Goal: Navigation & Orientation: Find specific page/section

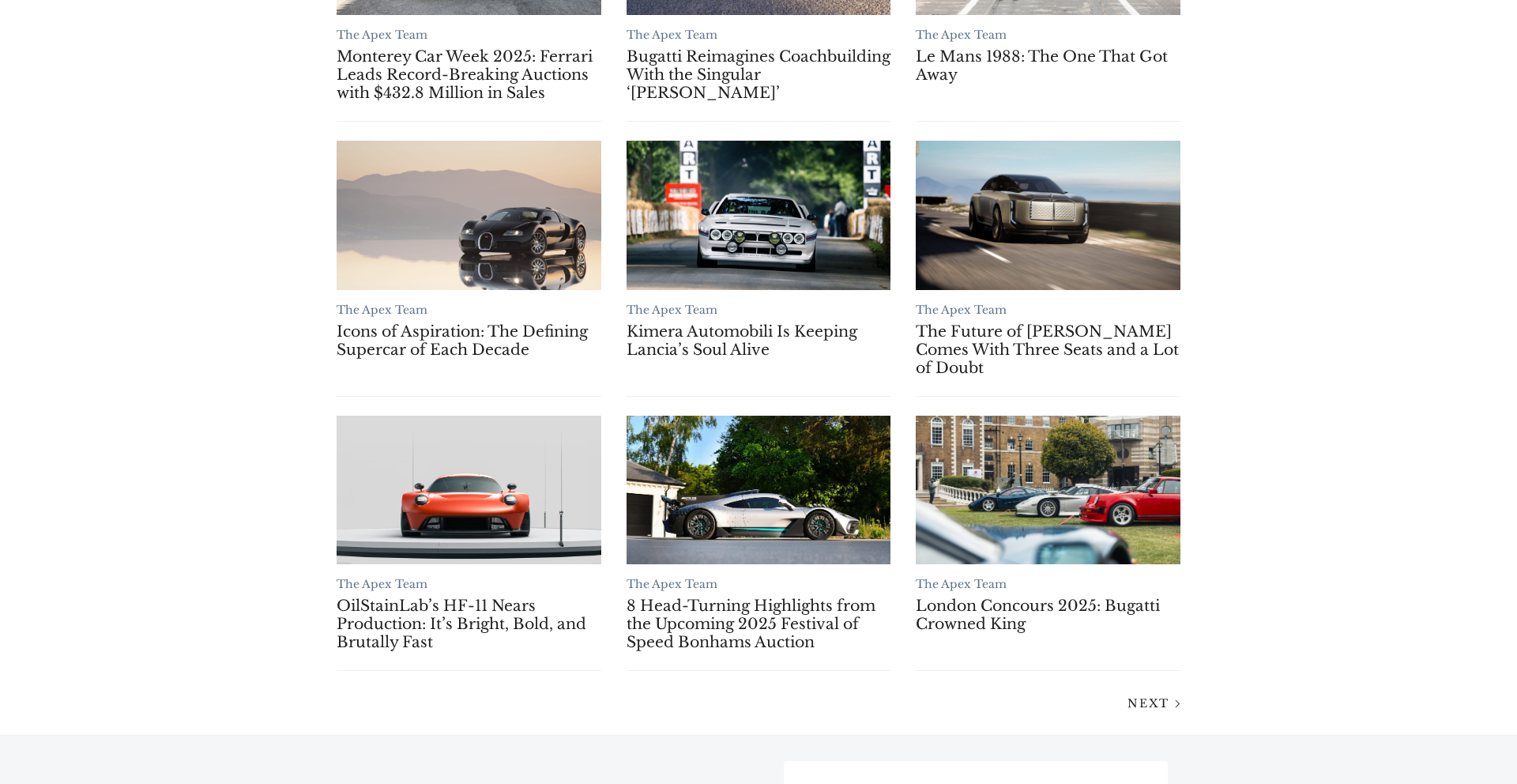
scroll to position [1236, 0]
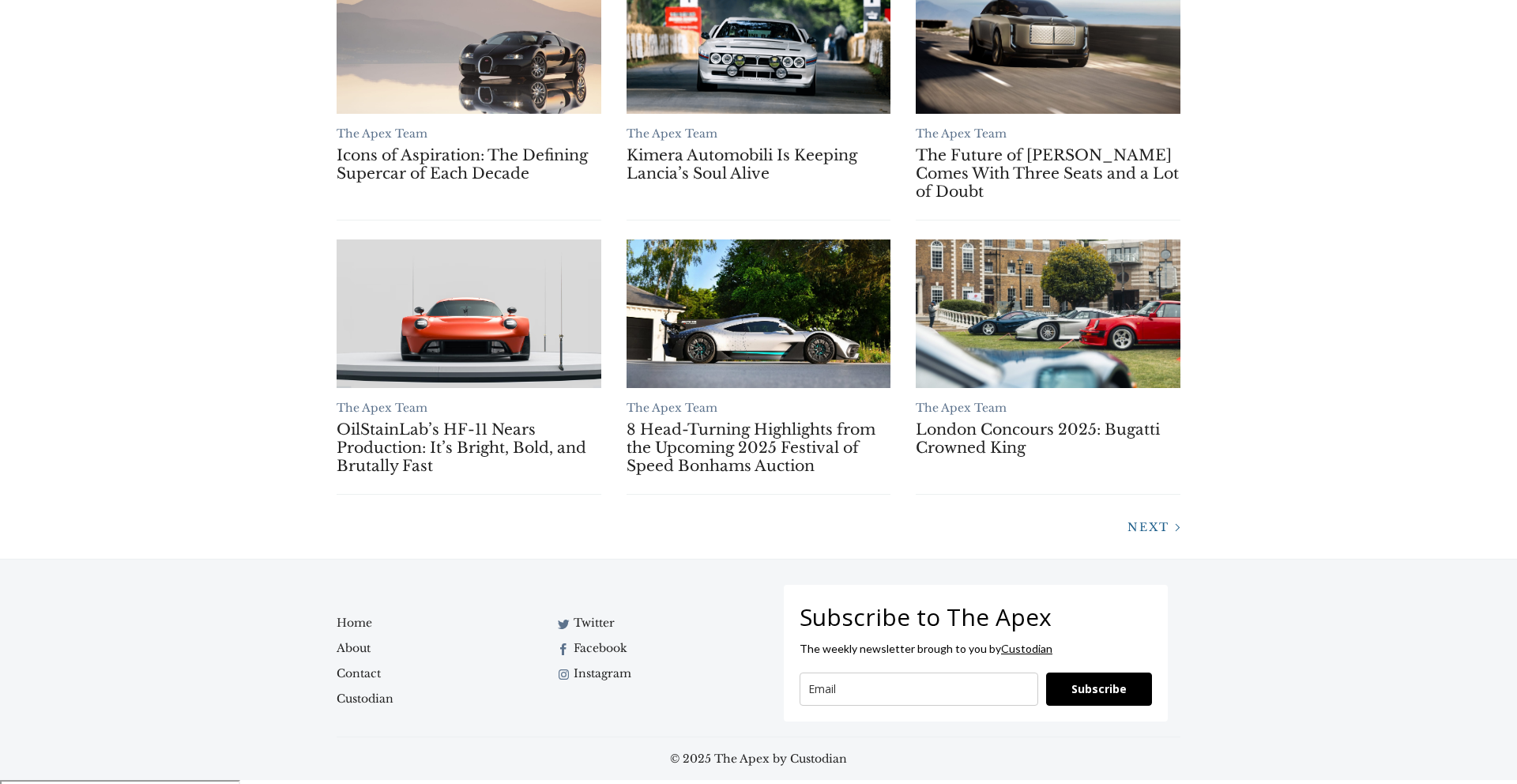
click at [1161, 534] on span "Next" at bounding box center [1149, 527] width 42 height 15
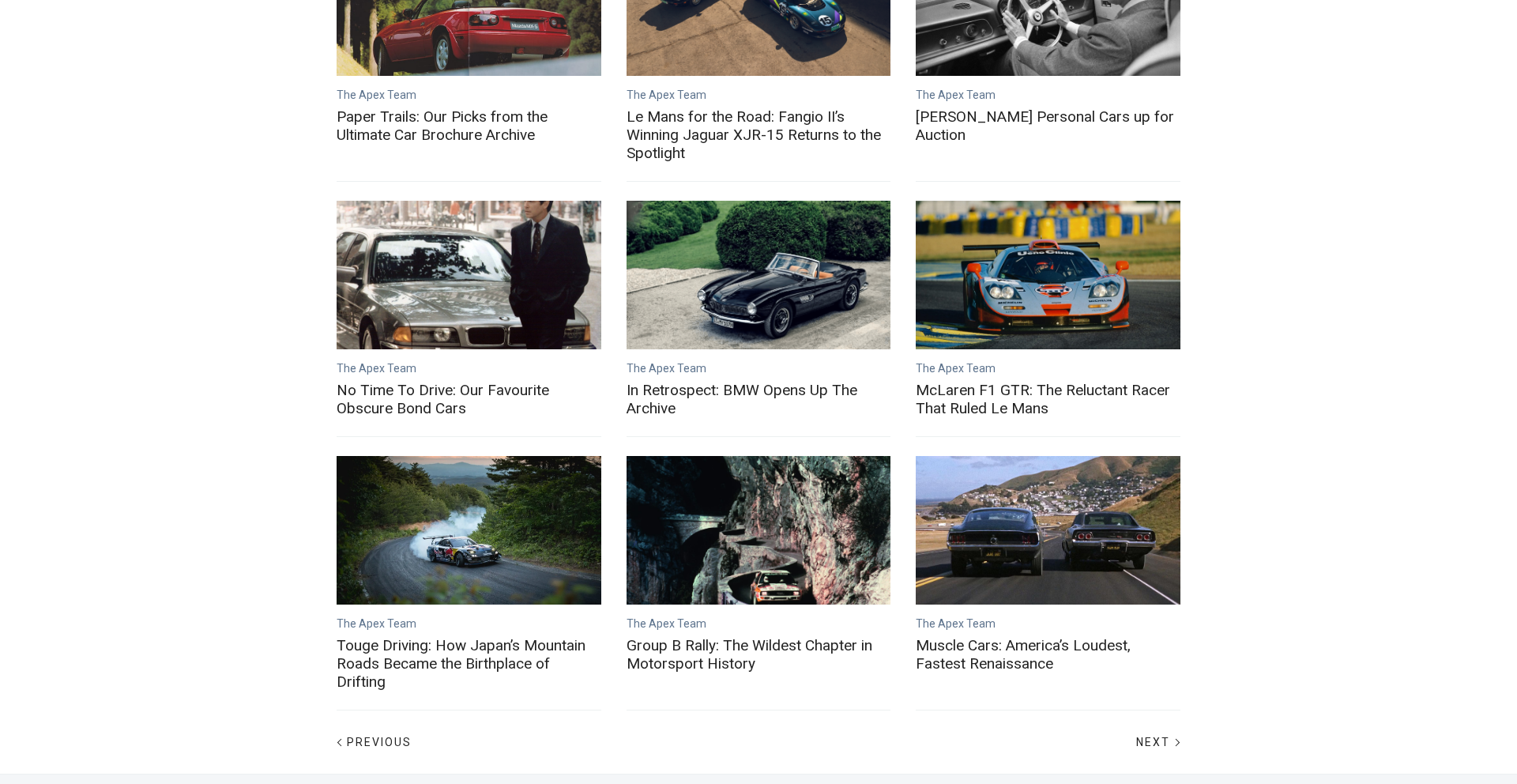
scroll to position [612, 0]
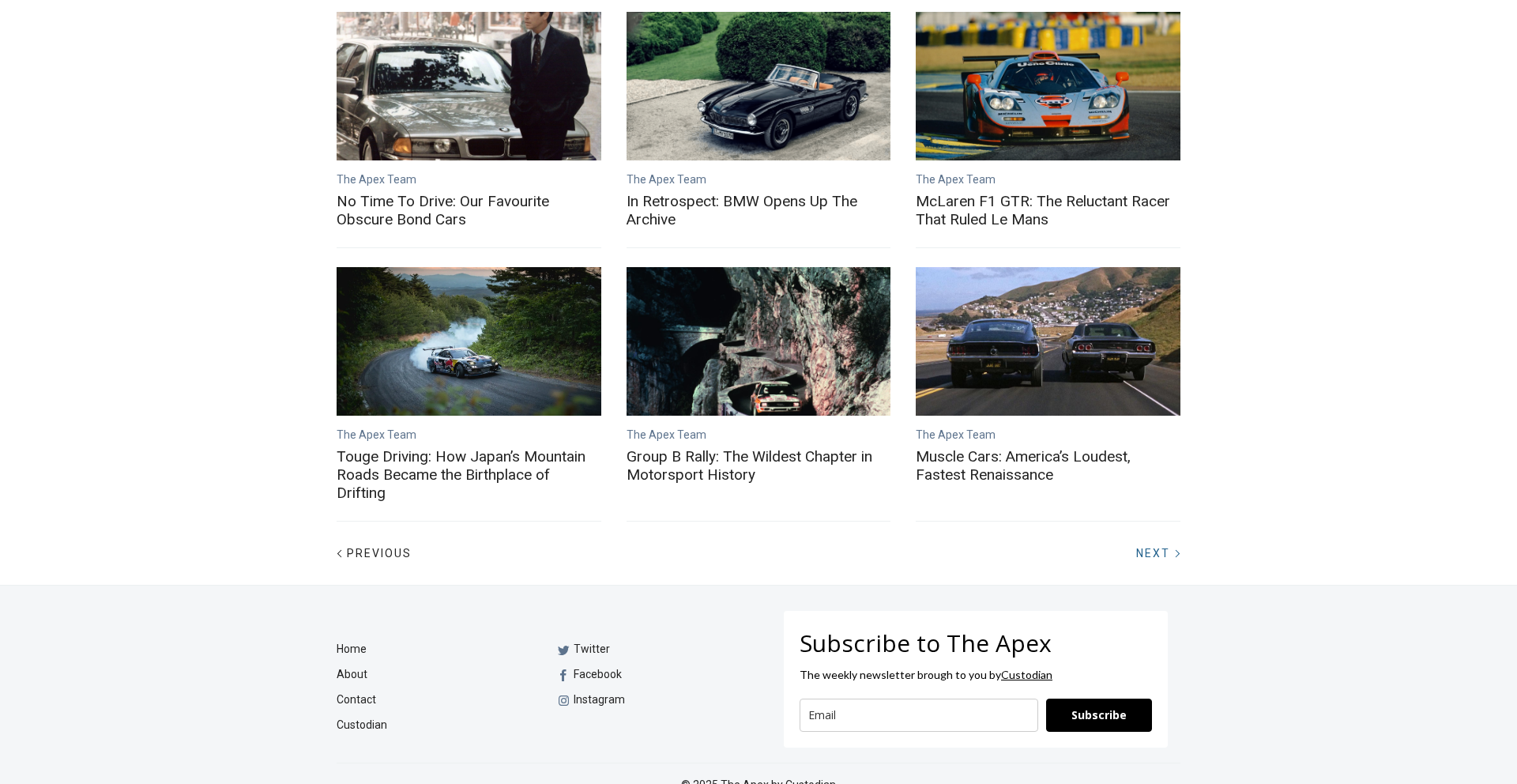
click at [1149, 546] on span "Next" at bounding box center [1153, 553] width 34 height 13
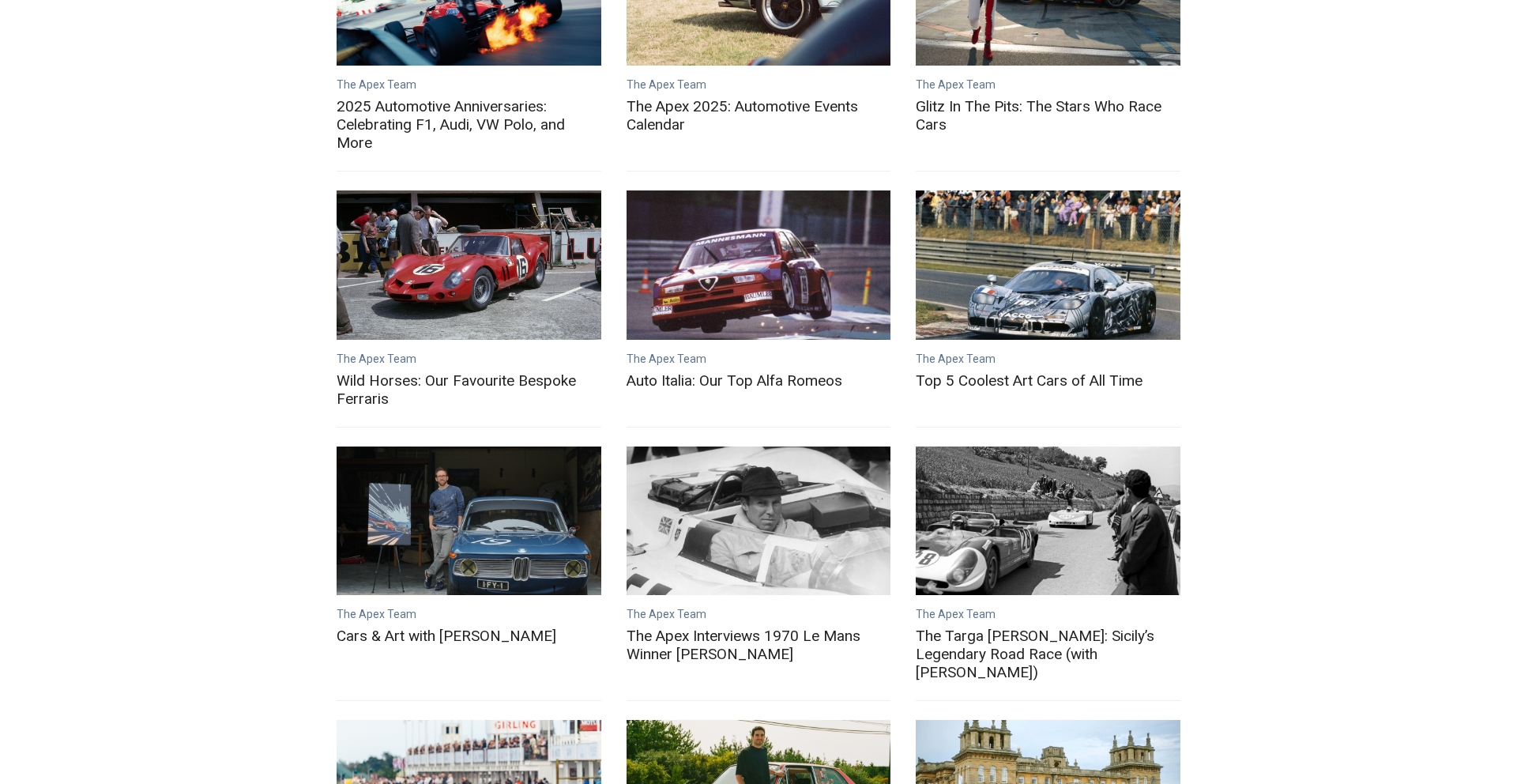
scroll to position [463, 0]
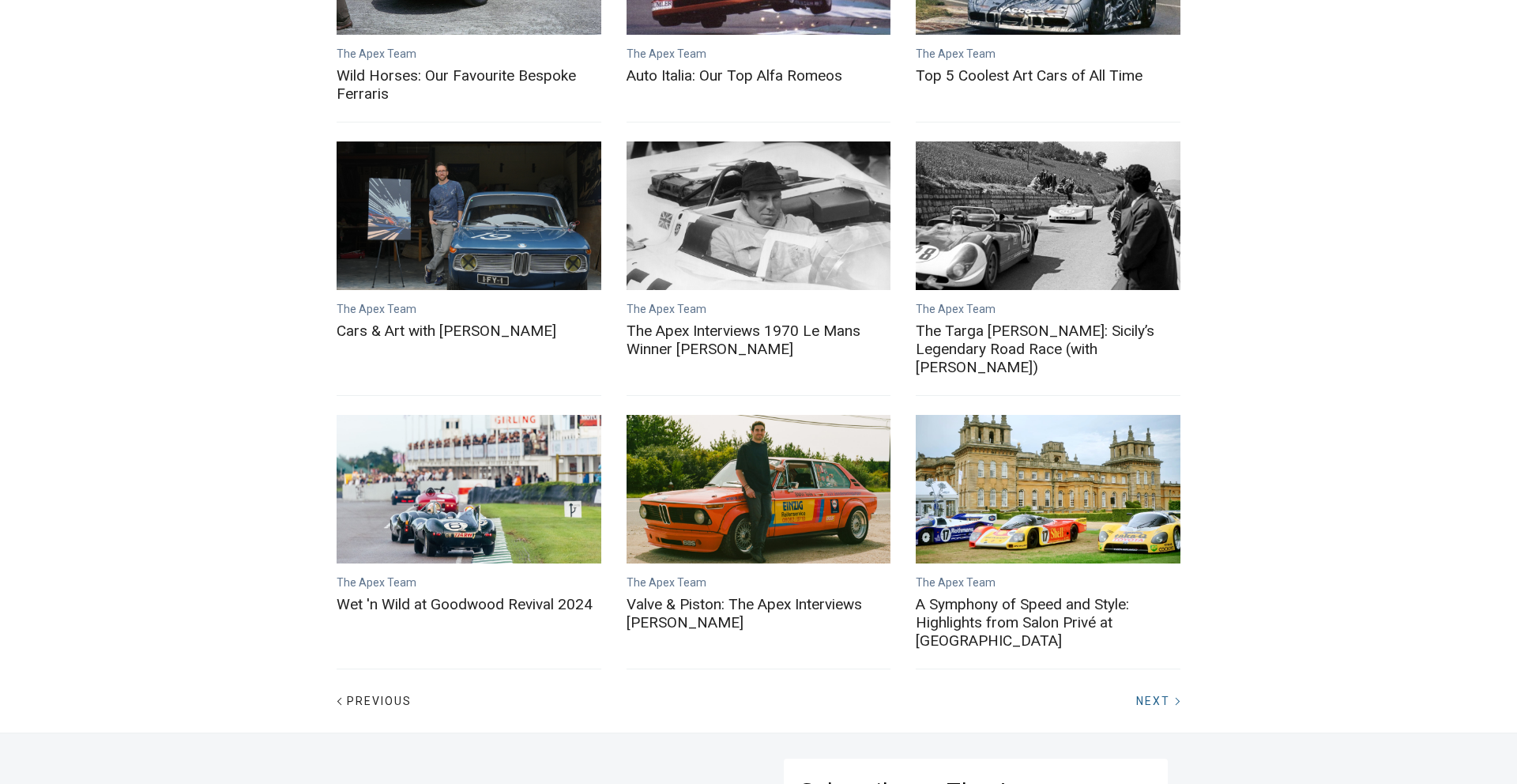
click at [1138, 695] on span "Next" at bounding box center [1153, 701] width 34 height 13
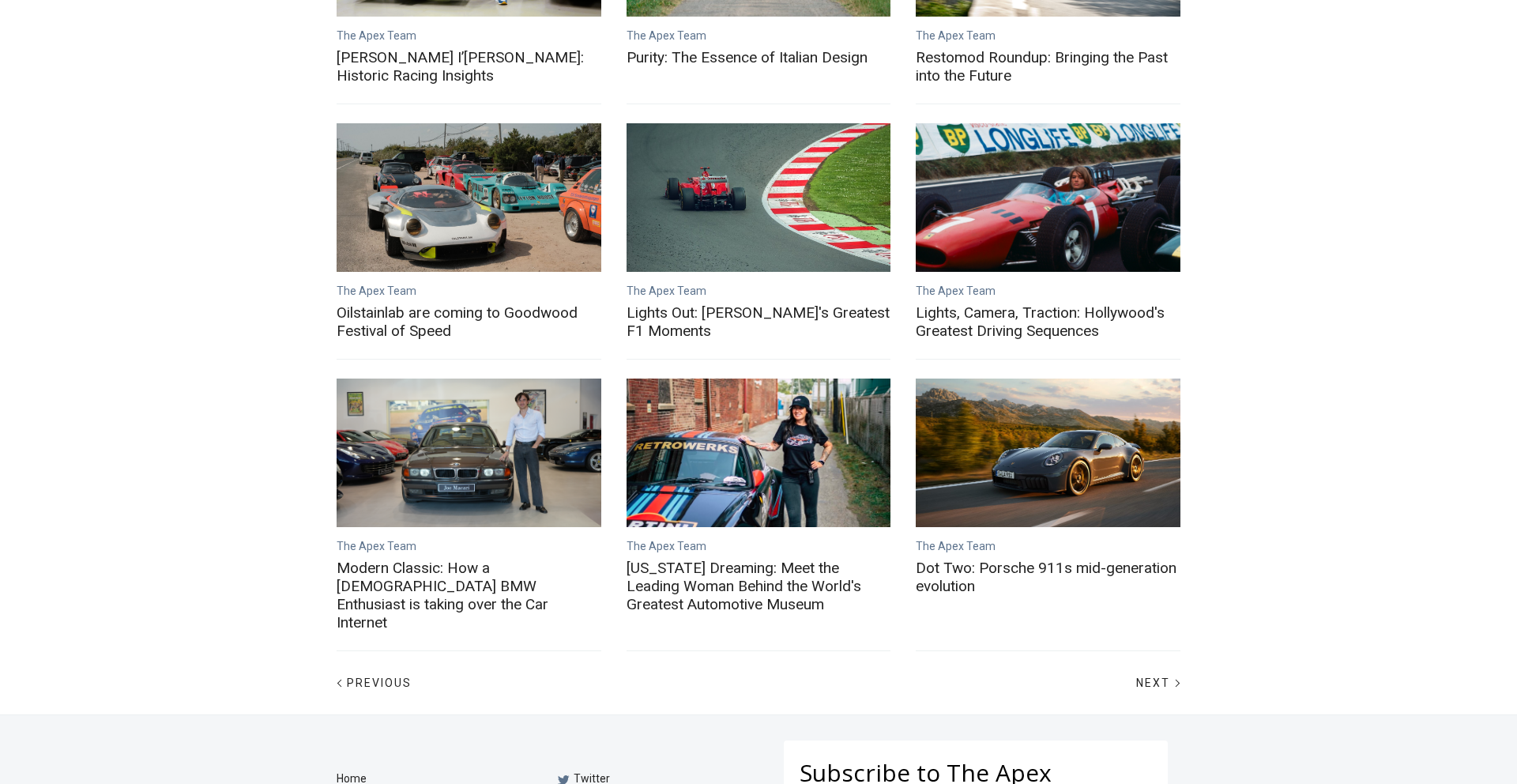
scroll to position [559, 0]
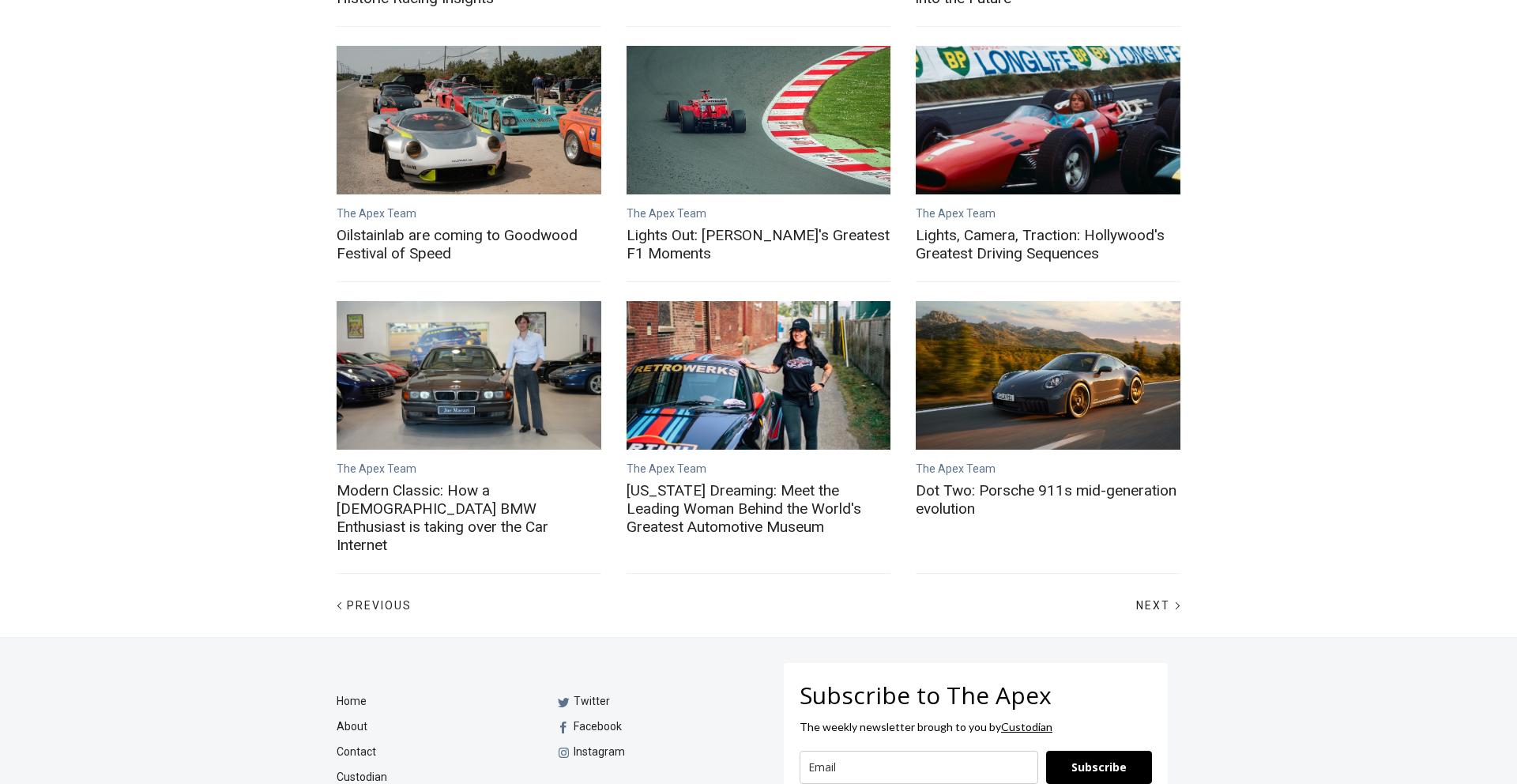
click at [1147, 592] on div "Next" at bounding box center [975, 604] width 434 height 25
click at [1155, 592] on div "Next" at bounding box center [975, 604] width 434 height 25
click at [1156, 599] on span "Next" at bounding box center [1153, 605] width 34 height 13
